Goal: Use online tool/utility

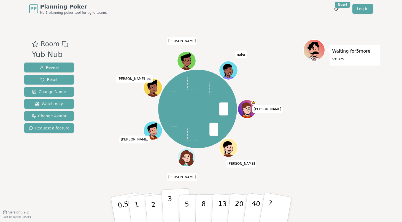
click at [171, 205] on p "3" at bounding box center [170, 210] width 6 height 30
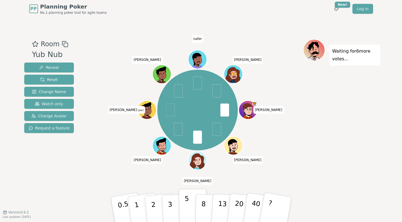
click at [187, 206] on p "5" at bounding box center [186, 210] width 5 height 30
click at [170, 203] on p "3" at bounding box center [170, 210] width 6 height 30
click at [119, 170] on div "[PERSON_NAME] [PERSON_NAME] [PERSON_NAME] (you) [PERSON_NAME] [PERSON_NAME]" at bounding box center [197, 110] width 211 height 122
click at [172, 204] on button "3" at bounding box center [176, 209] width 30 height 43
click at [154, 207] on p "2" at bounding box center [153, 210] width 7 height 30
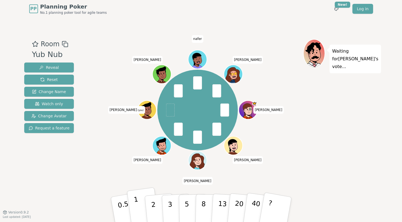
click at [138, 203] on button "1" at bounding box center [143, 209] width 33 height 45
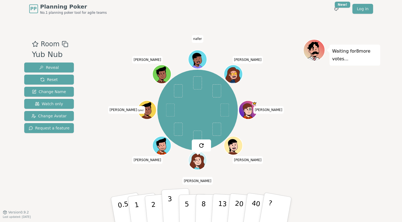
click at [173, 207] on button "3" at bounding box center [176, 209] width 30 height 43
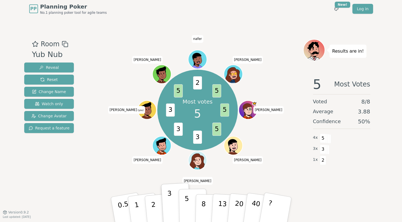
click at [190, 208] on button "5" at bounding box center [192, 210] width 28 height 42
